Goal: Task Accomplishment & Management: Manage account settings

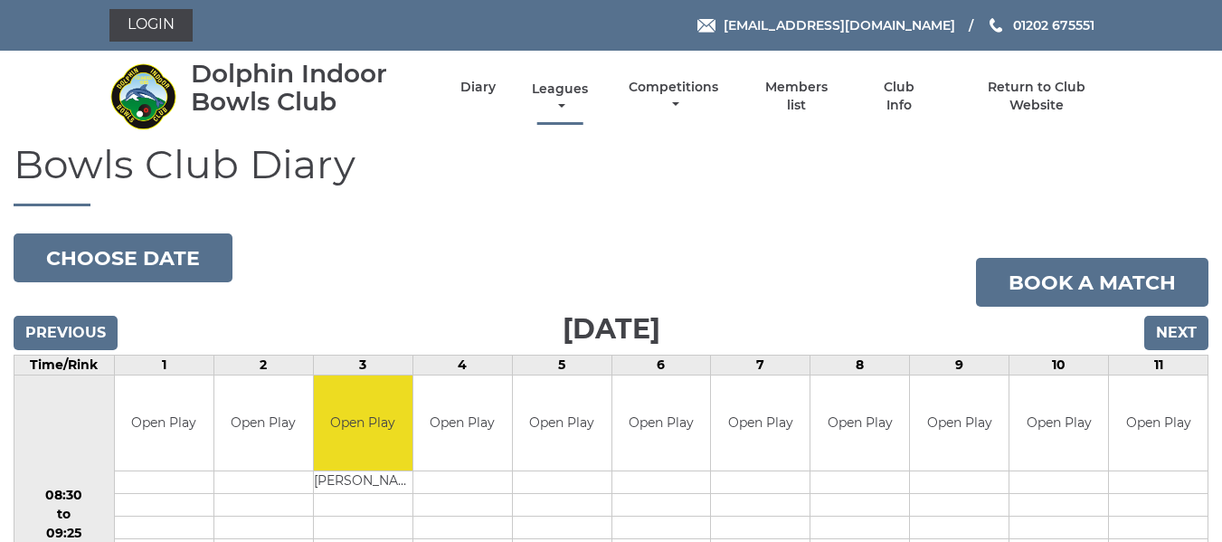
click at [579, 94] on link "Leagues" at bounding box center [559, 97] width 65 height 35
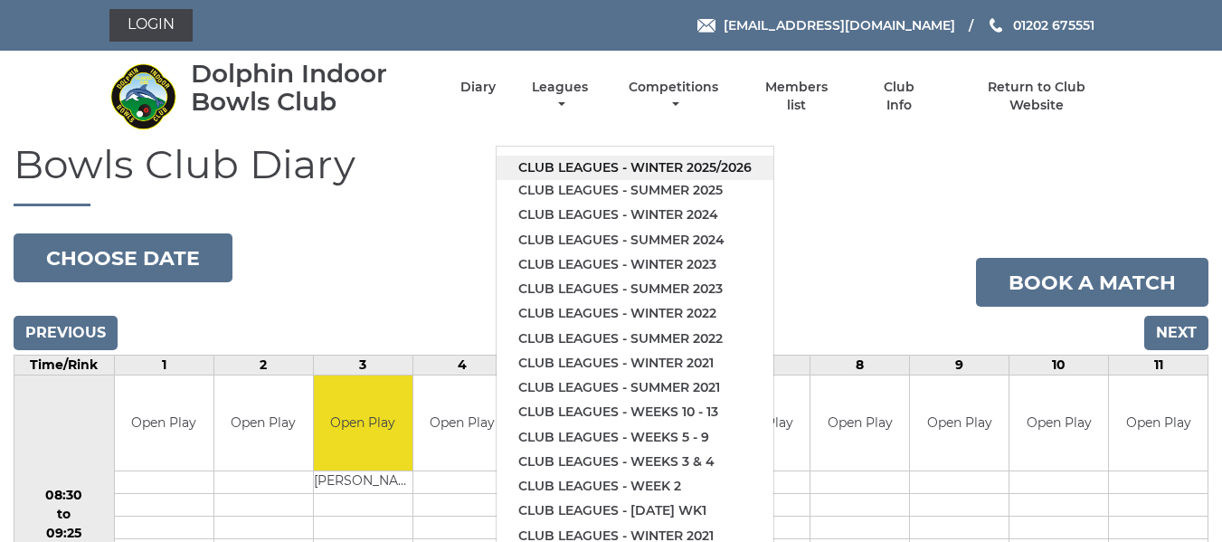
click at [617, 167] on link "Club leagues - Winter 2025/2026" at bounding box center [635, 168] width 277 height 24
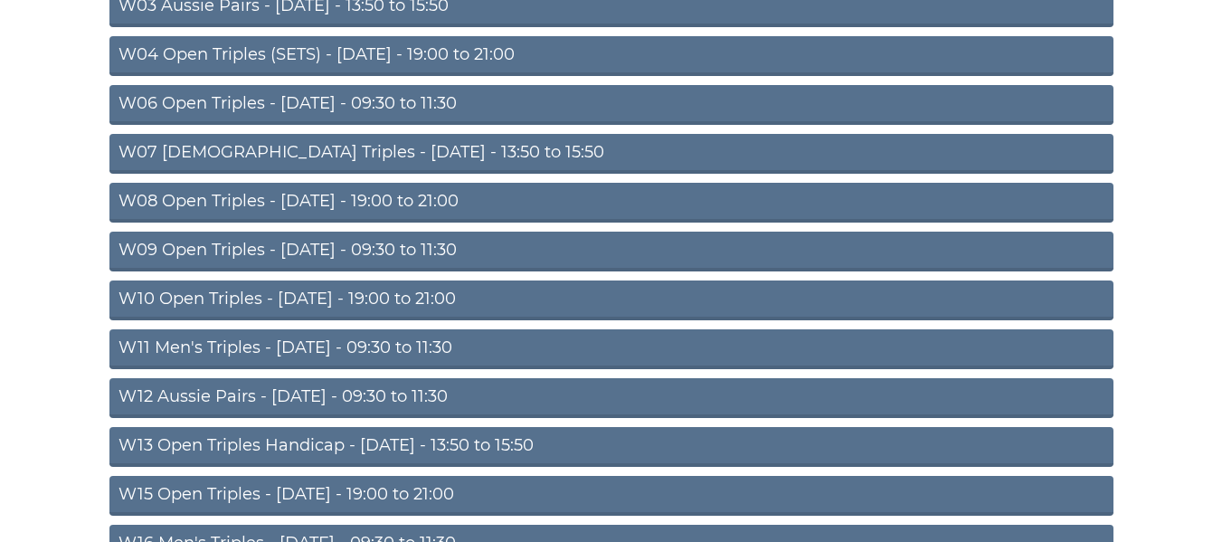
scroll to position [543, 0]
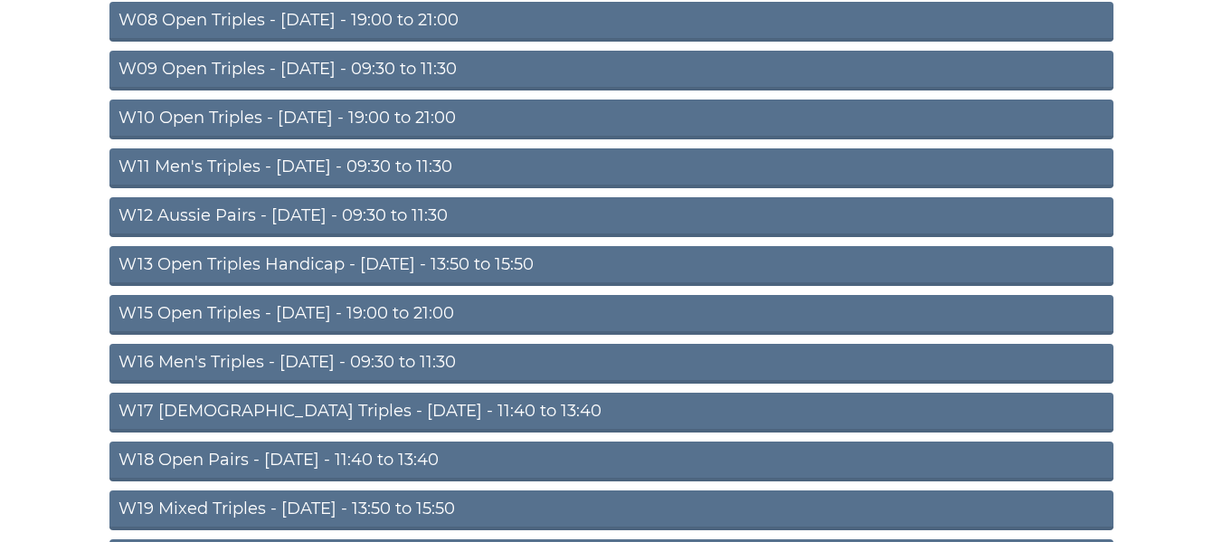
click at [322, 459] on link "W18 Open Pairs - Friday - 11:40 to 13:40" at bounding box center [611, 461] width 1004 height 40
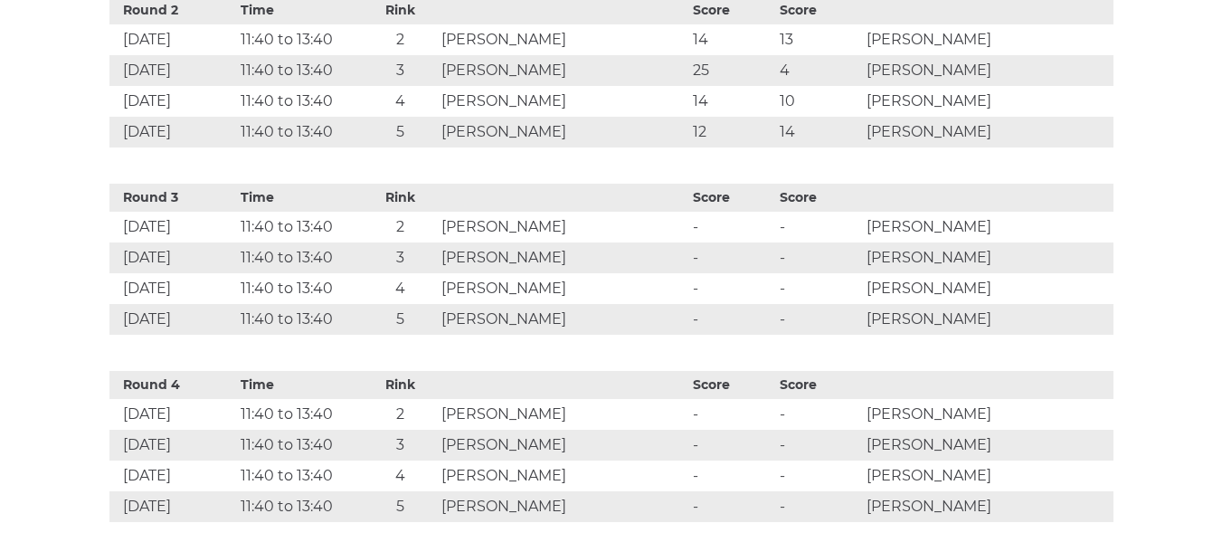
scroll to position [904, 0]
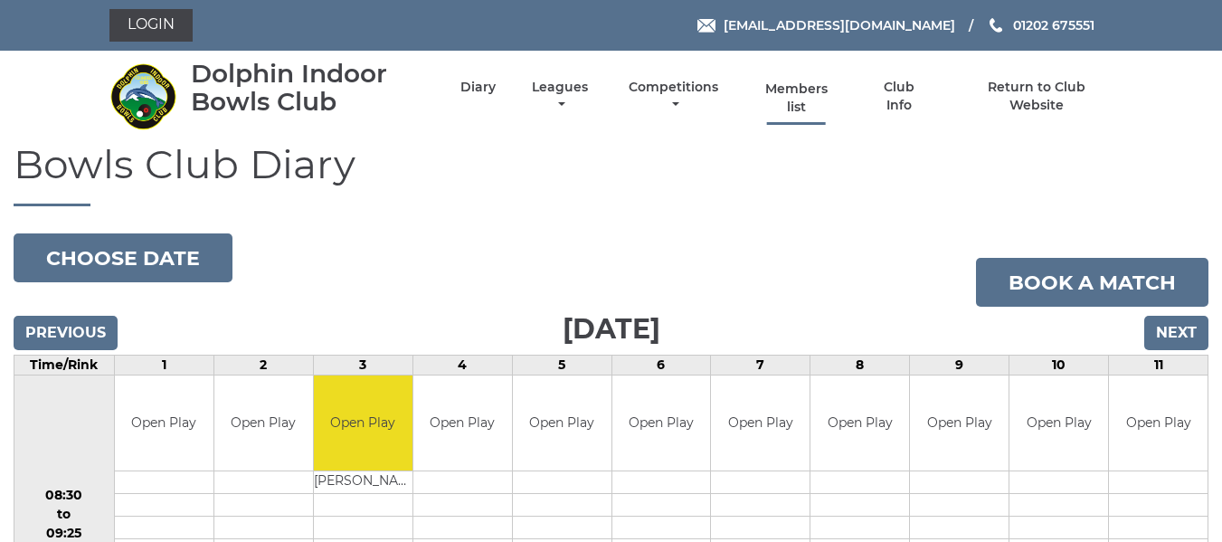
click at [799, 90] on link "Members list" at bounding box center [795, 97] width 83 height 35
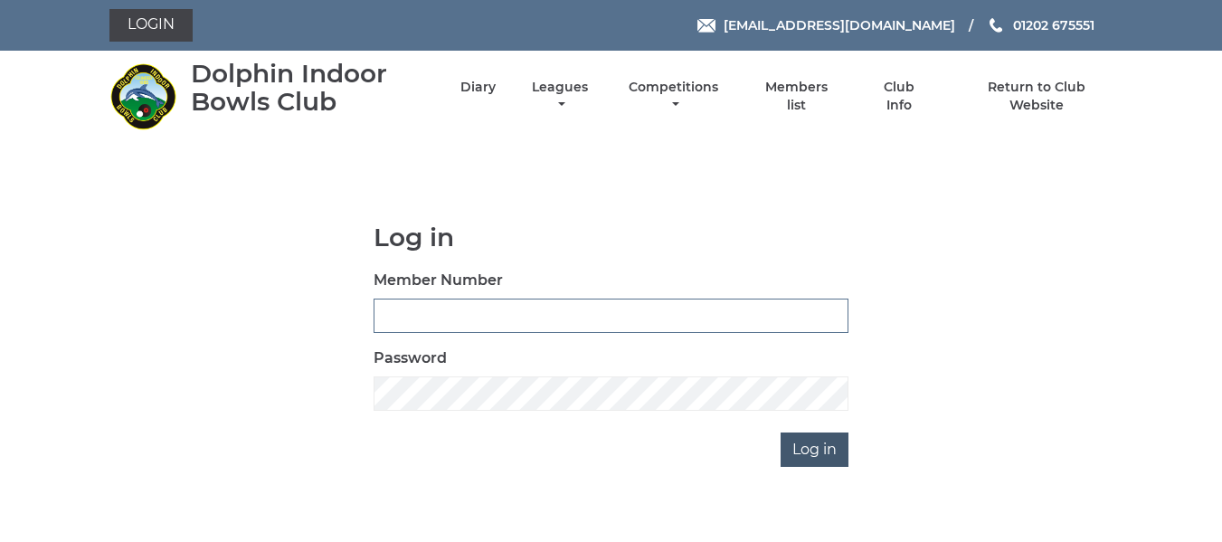
type input "2644"
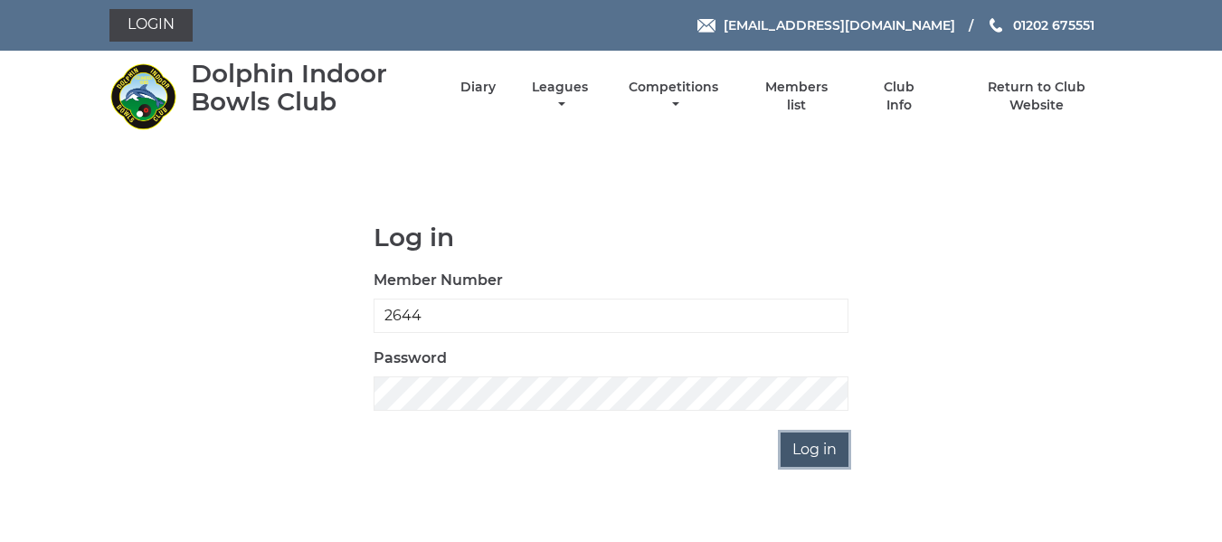
click at [813, 451] on input "Log in" at bounding box center [815, 449] width 68 height 34
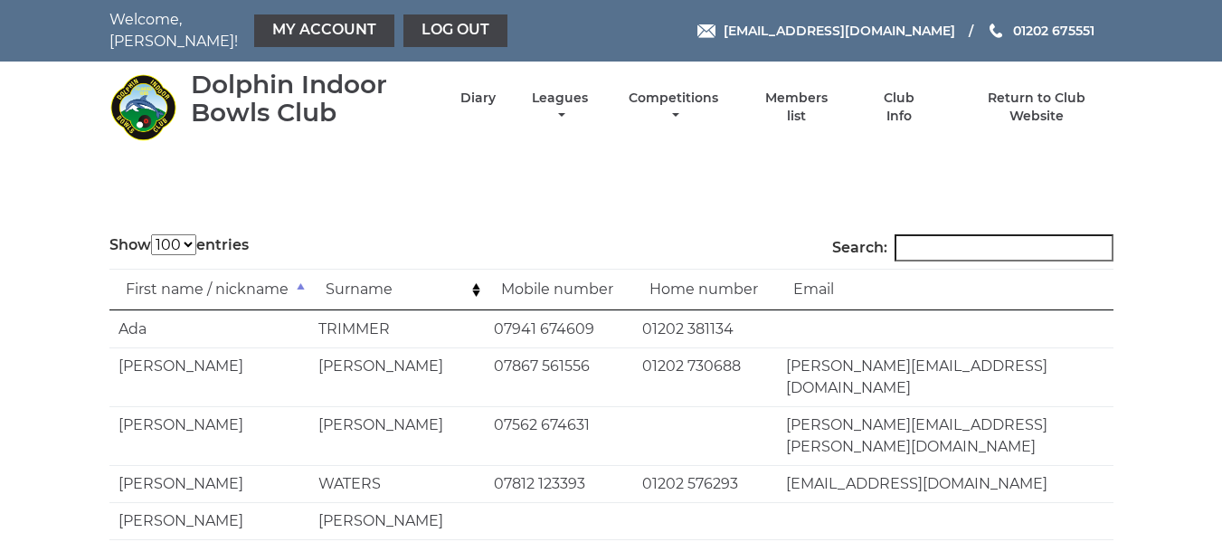
select select "100"
click at [938, 238] on input "Search:" at bounding box center [1004, 247] width 219 height 27
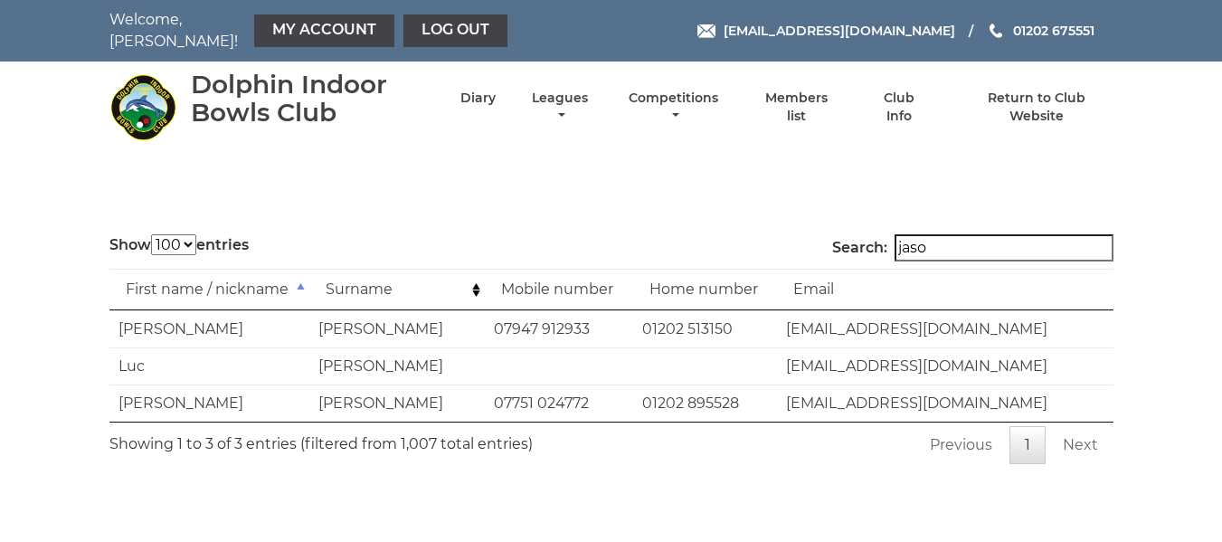
type input "[PERSON_NAME]"
